Goal: Obtain resource: Obtain resource

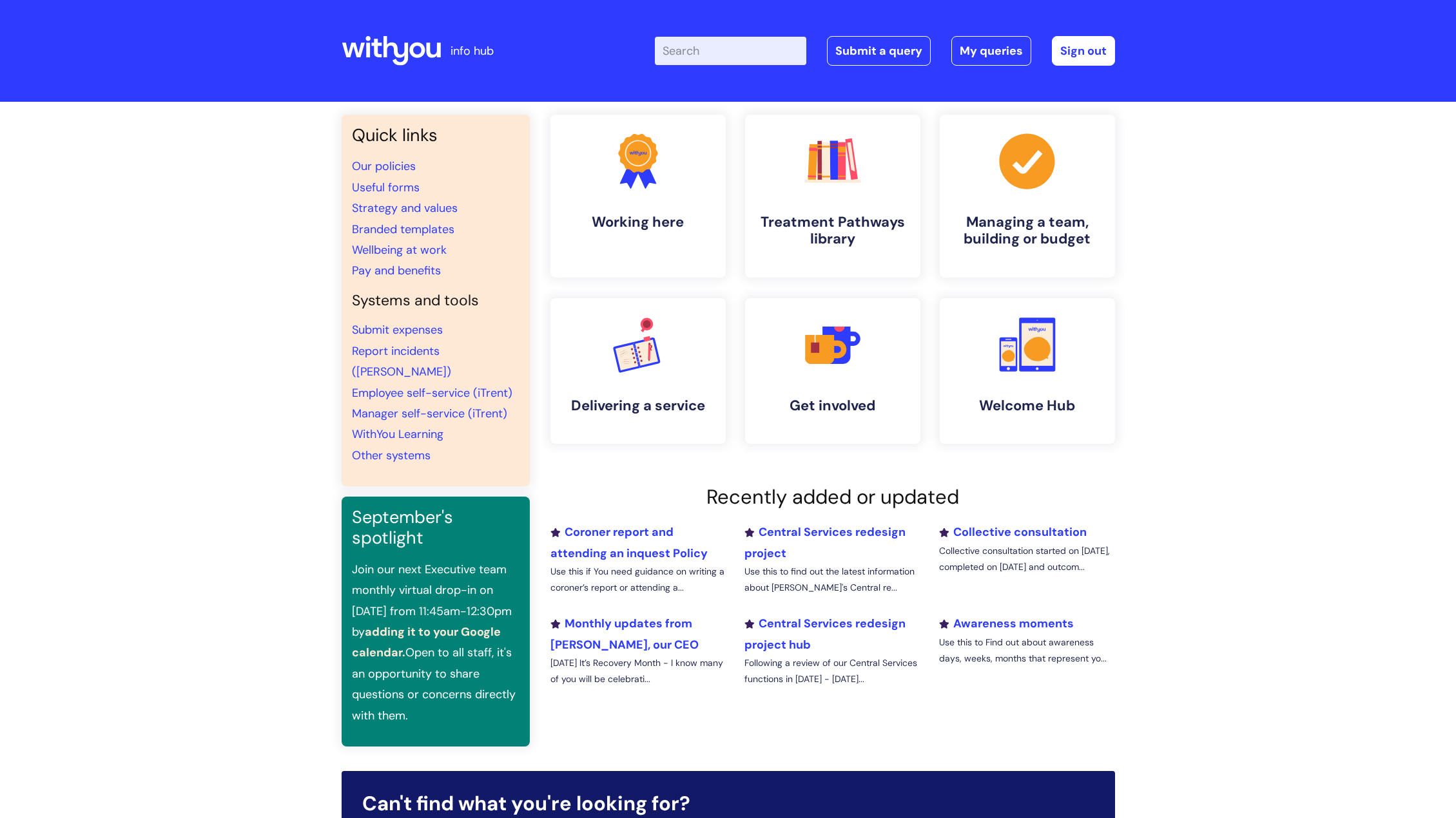
click at [683, 49] on input "Enter your search term here..." at bounding box center [730, 51] width 152 height 29
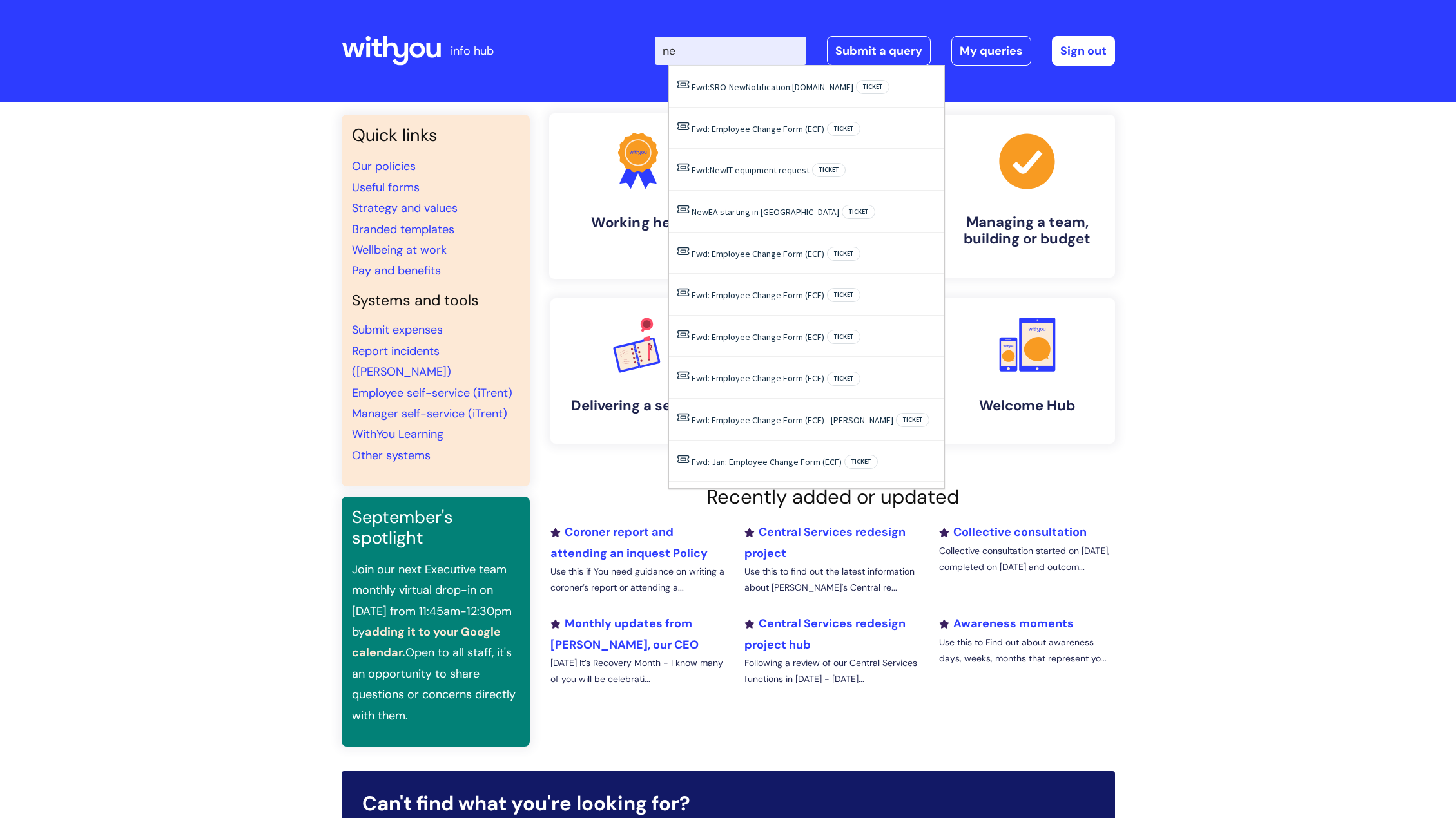
type input "n"
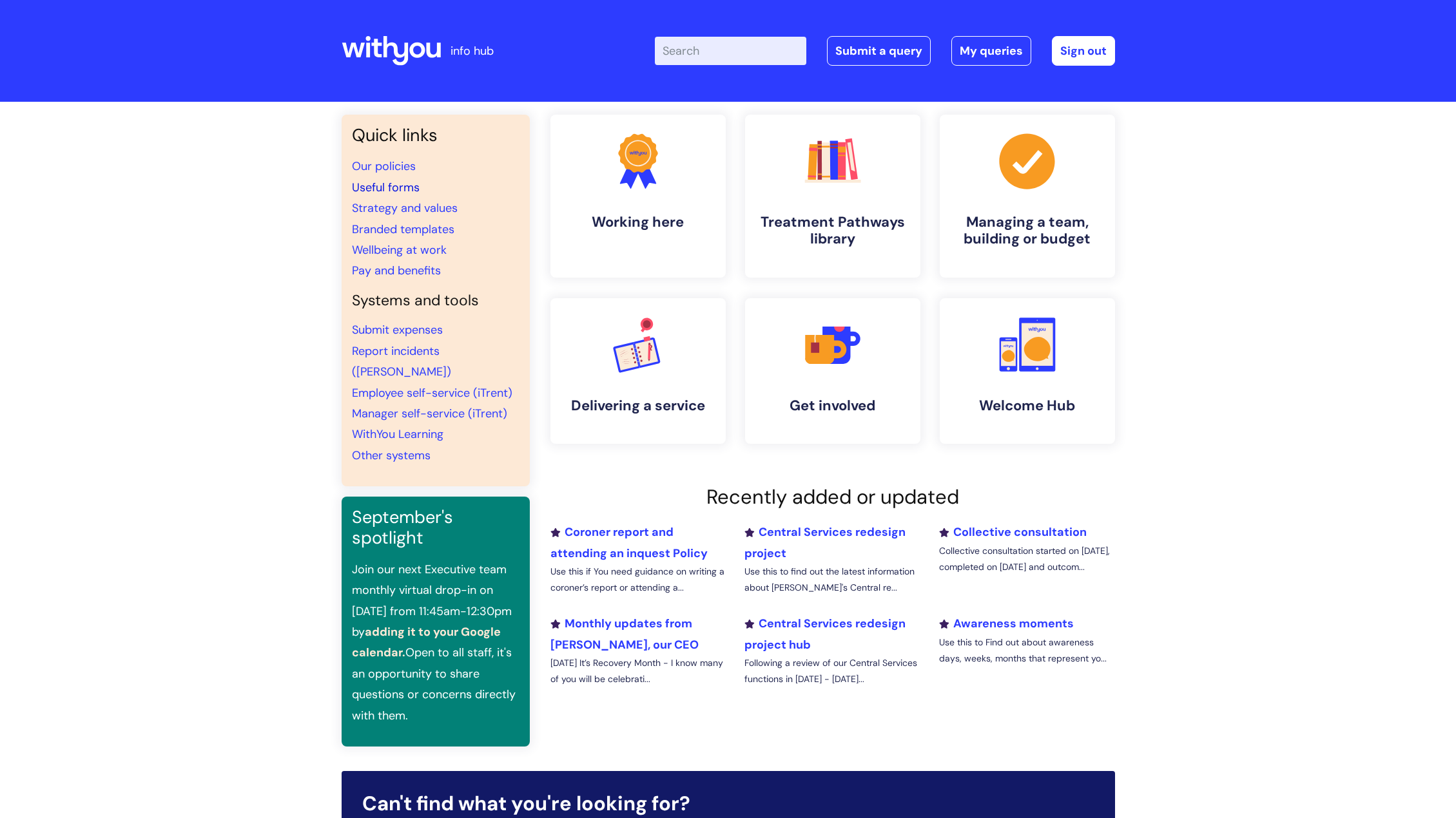
click at [387, 183] on link "Useful forms" at bounding box center [385, 187] width 68 height 15
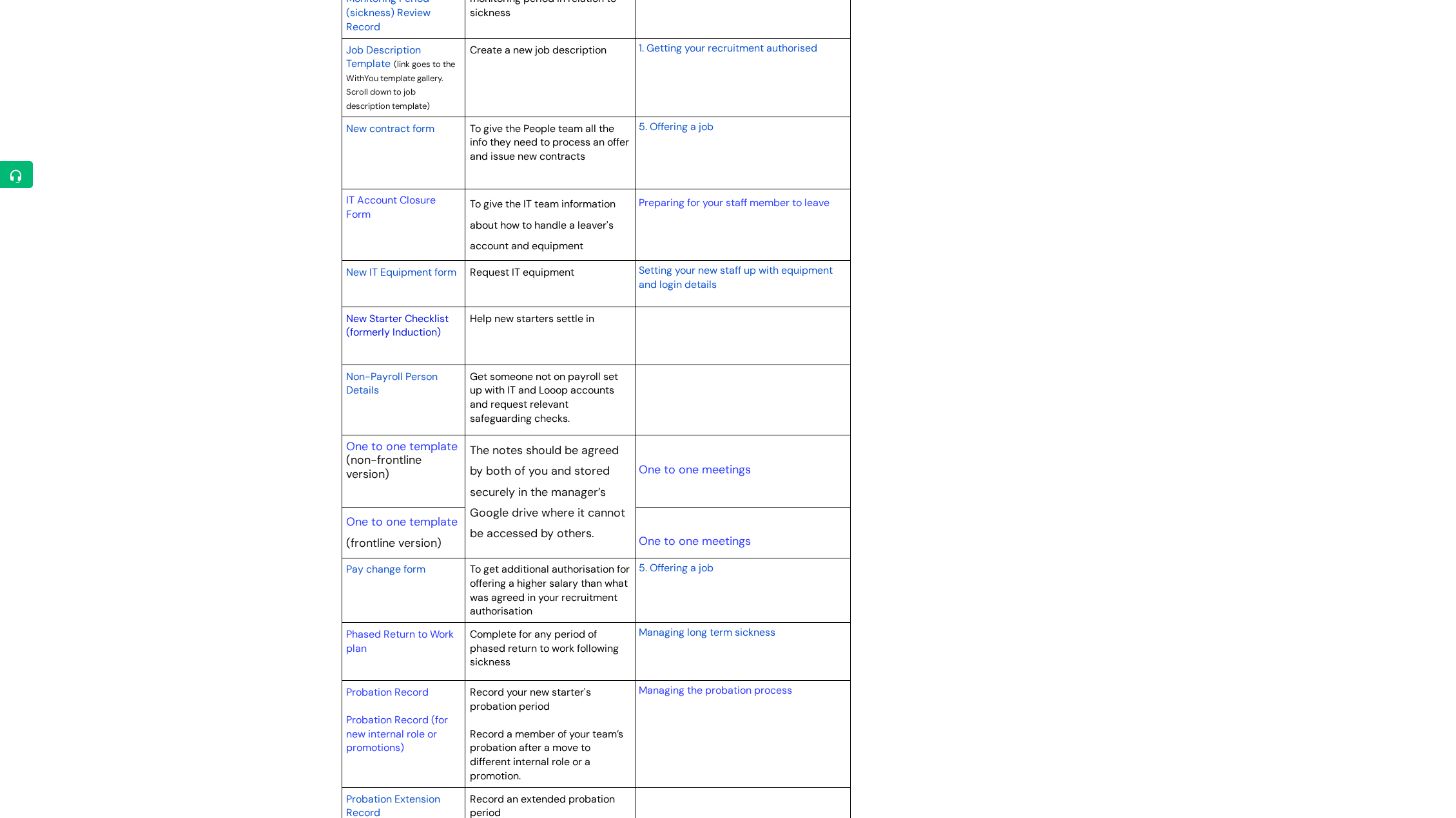
scroll to position [1187, 0]
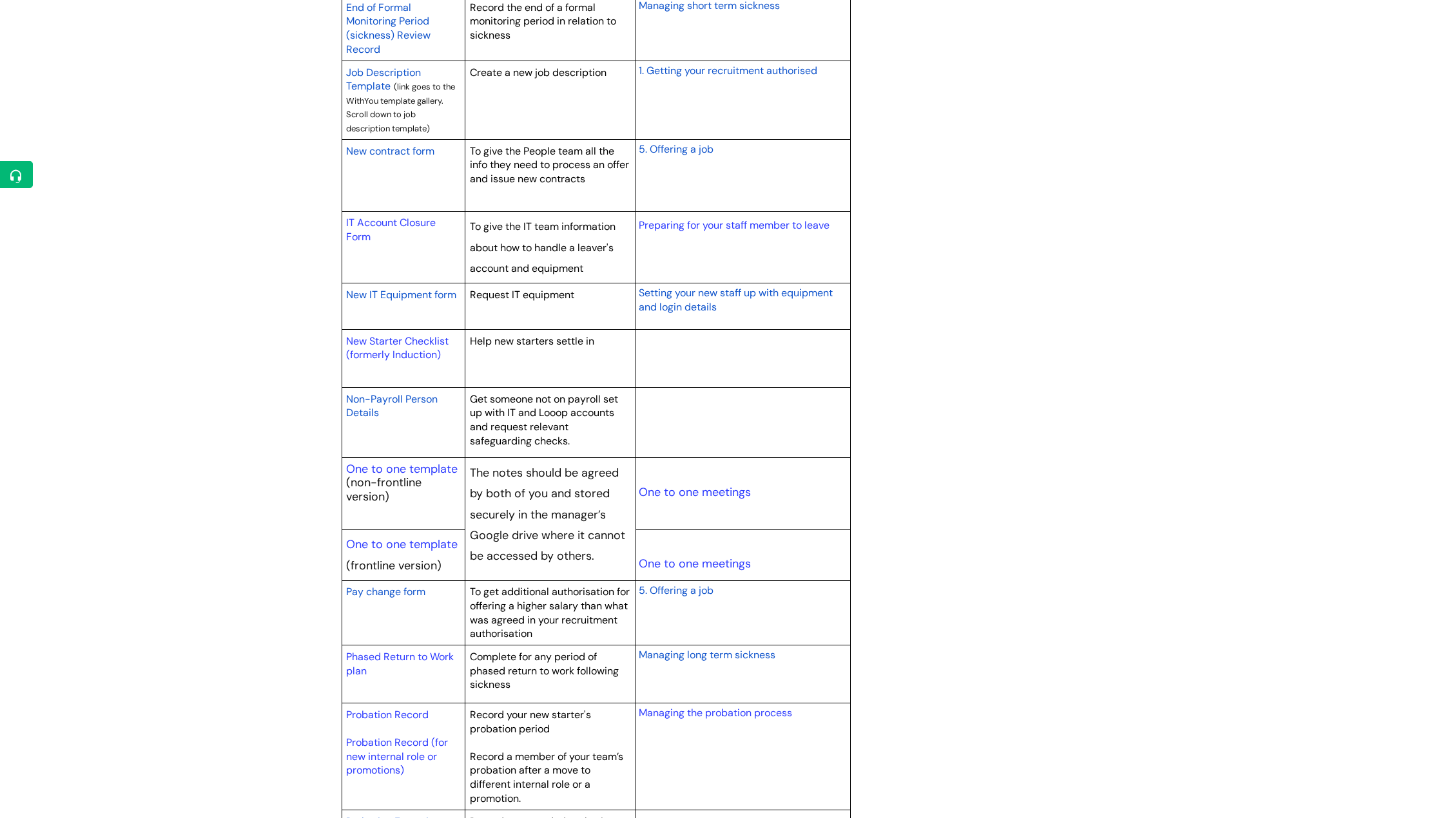
click at [405, 149] on span "New contract form" at bounding box center [390, 151] width 88 height 14
